Goal: Ask a question

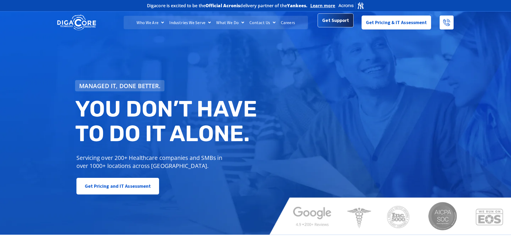
click at [345, 21] on span "Get Support" at bounding box center [335, 20] width 27 height 11
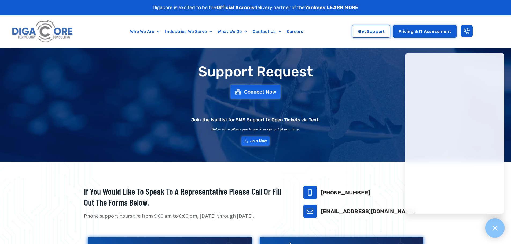
click at [493, 224] on div at bounding box center [495, 229] width 20 height 20
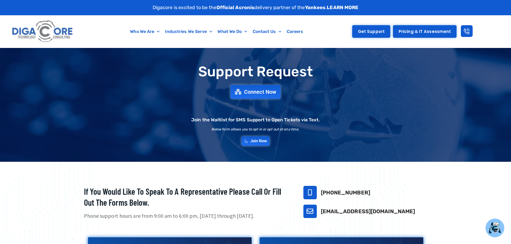
click at [359, 33] on link "Get Support" at bounding box center [371, 31] width 38 height 13
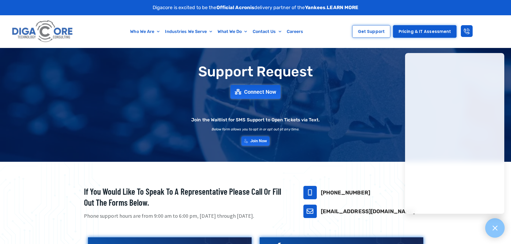
click at [498, 233] on div at bounding box center [495, 229] width 20 height 20
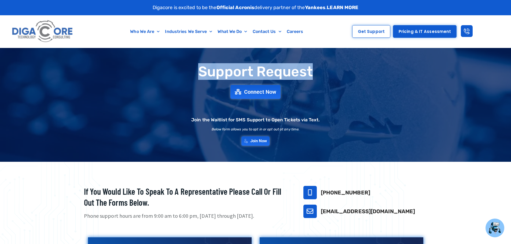
drag, startPoint x: 197, startPoint y: 72, endPoint x: 337, endPoint y: 75, distance: 140.0
click at [337, 75] on h1 "Support Request" at bounding box center [256, 71] width 370 height 15
click at [307, 67] on h1 "Support Request" at bounding box center [256, 71] width 370 height 15
